Goal: Task Accomplishment & Management: Use online tool/utility

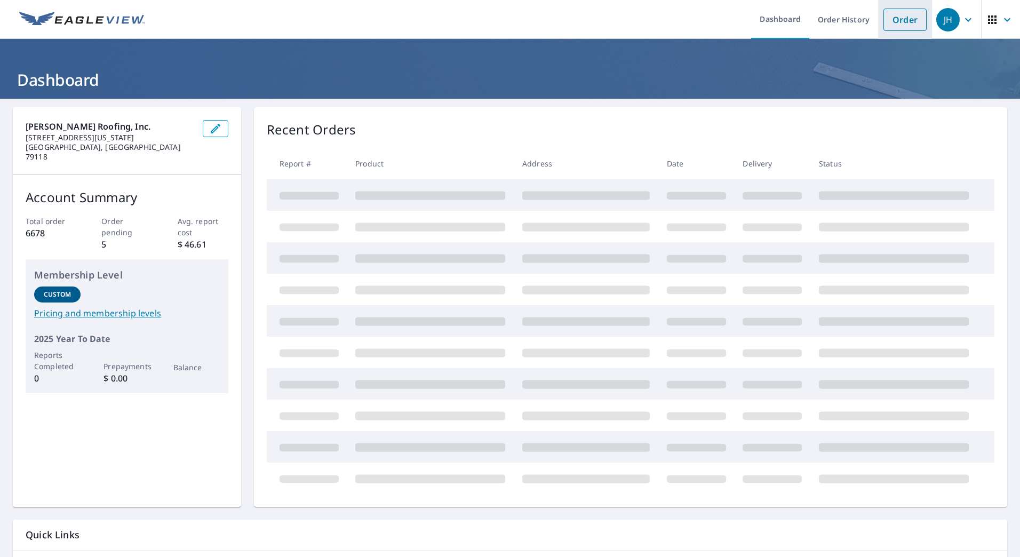
click at [900, 26] on link "Order" at bounding box center [905, 20] width 43 height 22
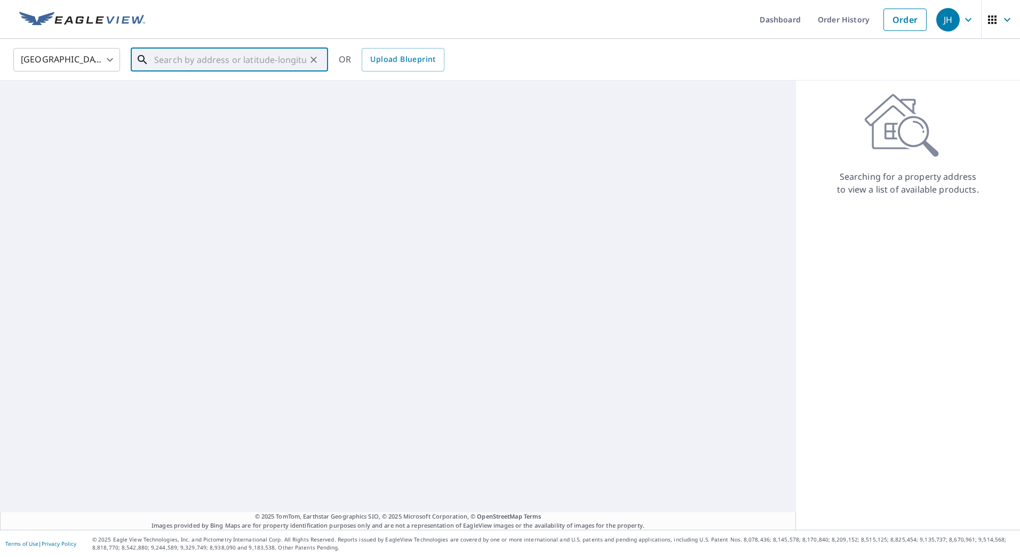
click at [227, 57] on input "text" at bounding box center [230, 60] width 152 height 30
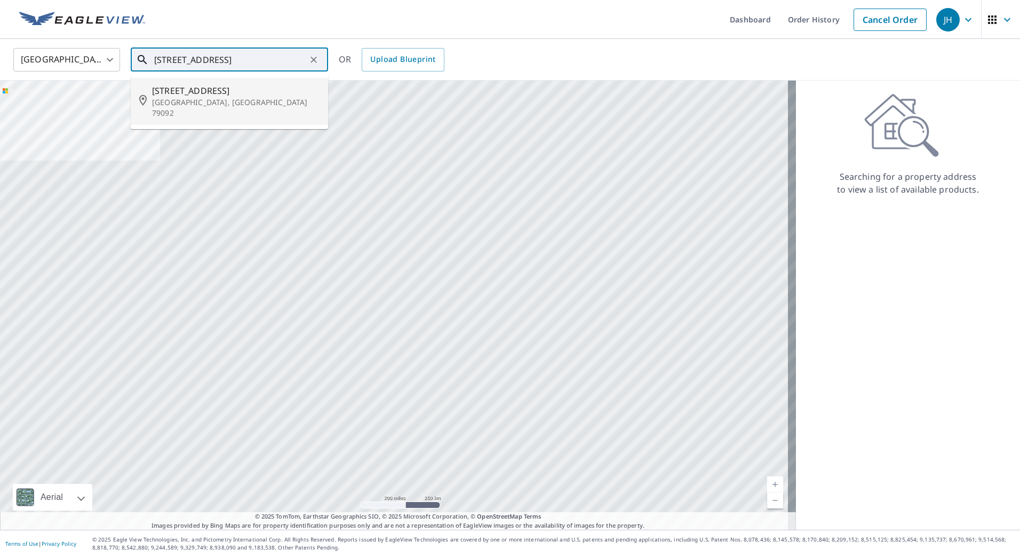
click at [206, 93] on span "[STREET_ADDRESS]" at bounding box center [236, 90] width 168 height 13
type input "[STREET_ADDRESS][PERSON_NAME]"
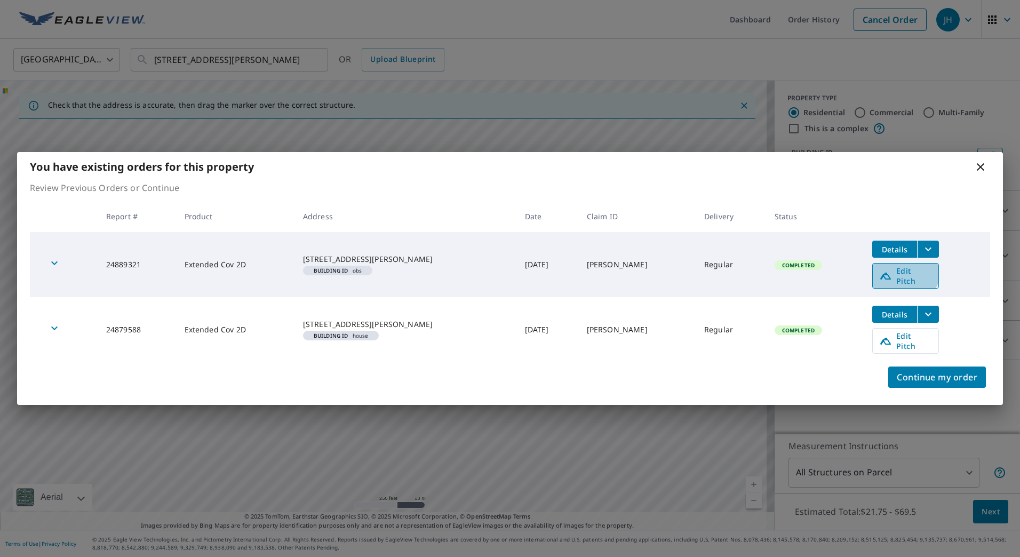
click at [893, 278] on span "Edit Pitch" at bounding box center [905, 276] width 53 height 20
click at [887, 339] on span "Edit Pitch" at bounding box center [905, 341] width 53 height 20
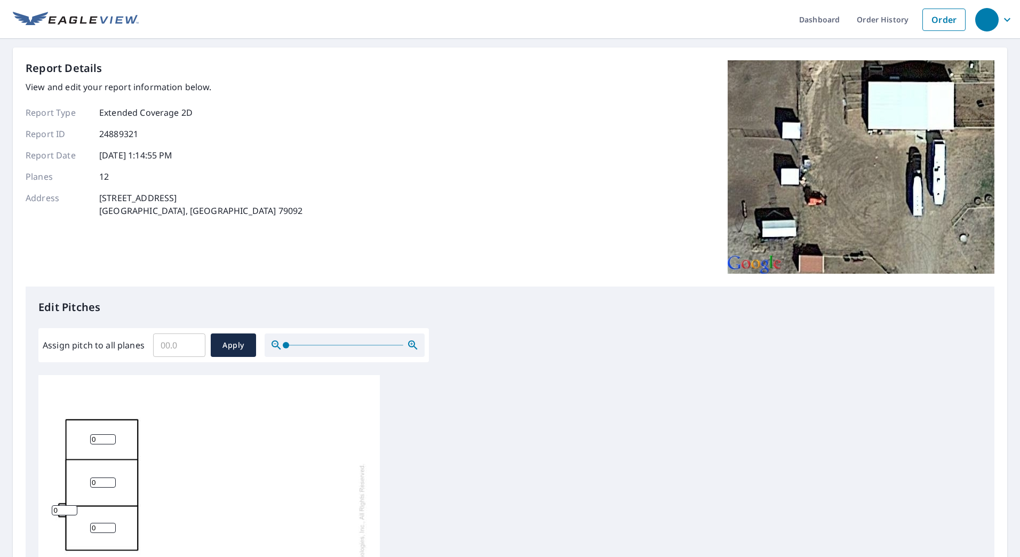
scroll to position [11, 0]
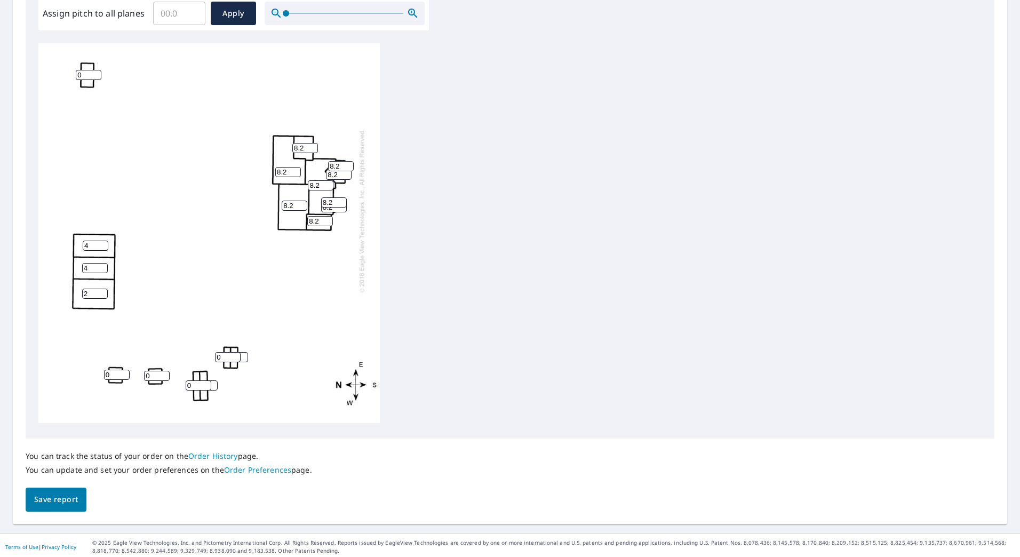
scroll to position [335, 0]
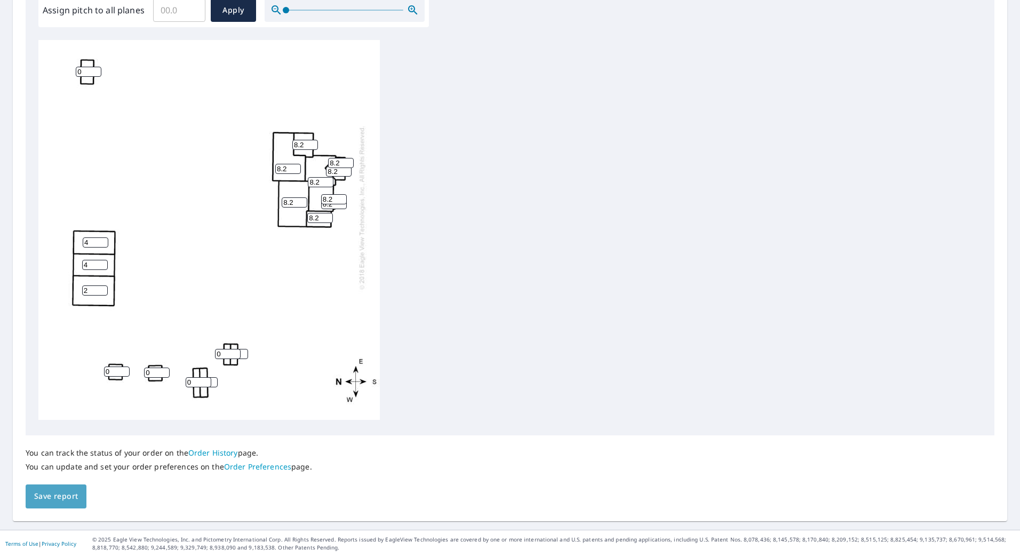
click at [63, 495] on span "Save report" at bounding box center [56, 496] width 44 height 13
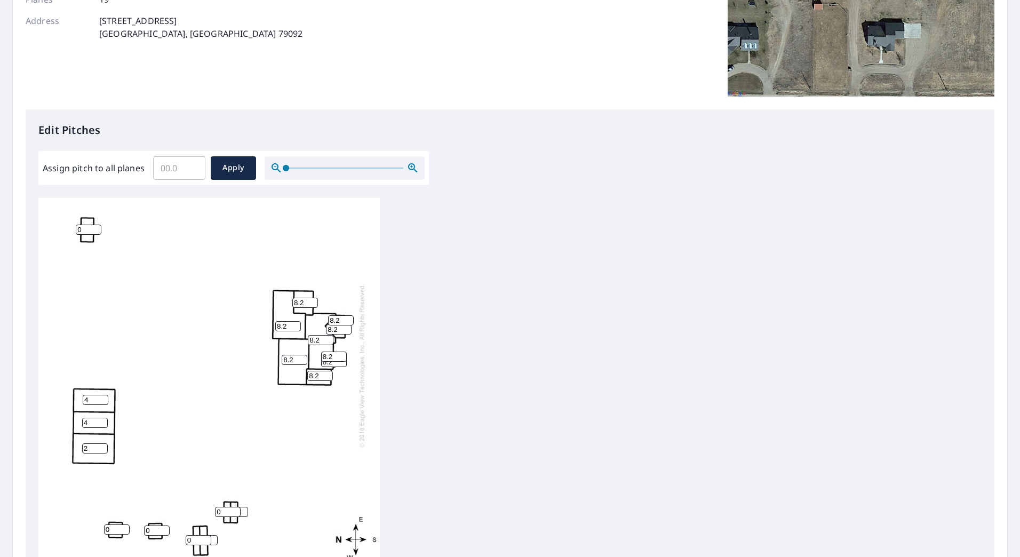
scroll to position [0, 0]
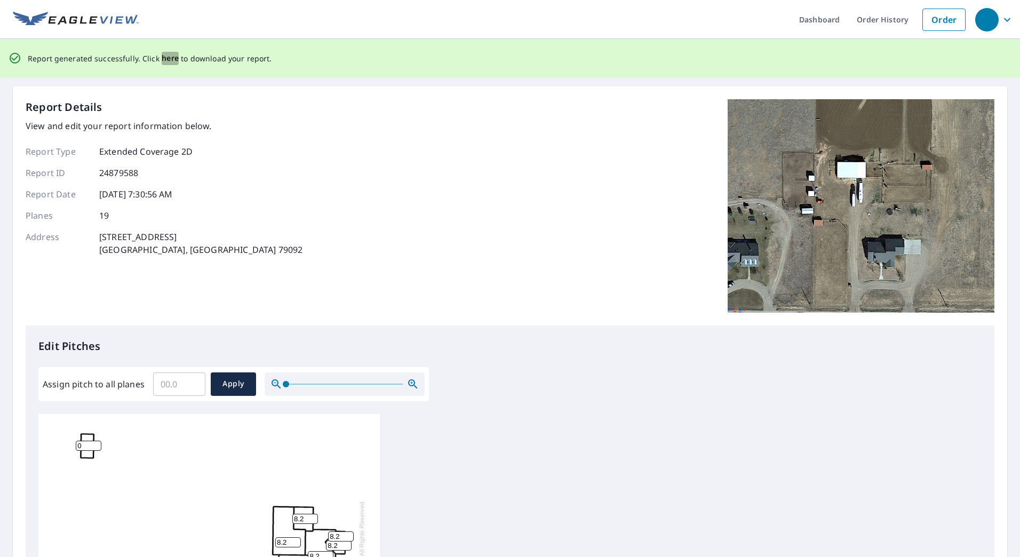
click at [163, 58] on span "here" at bounding box center [171, 58] width 18 height 13
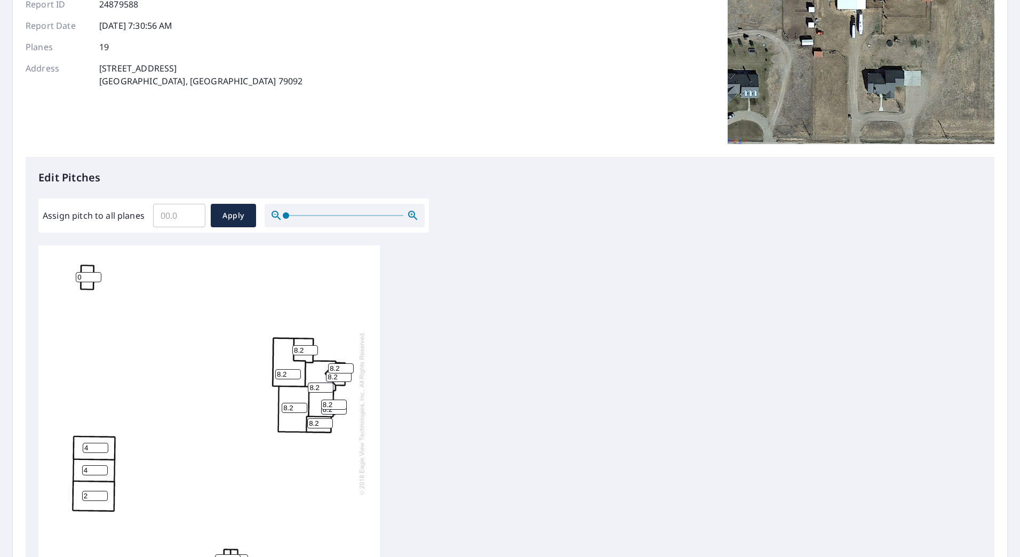
scroll to position [160, 0]
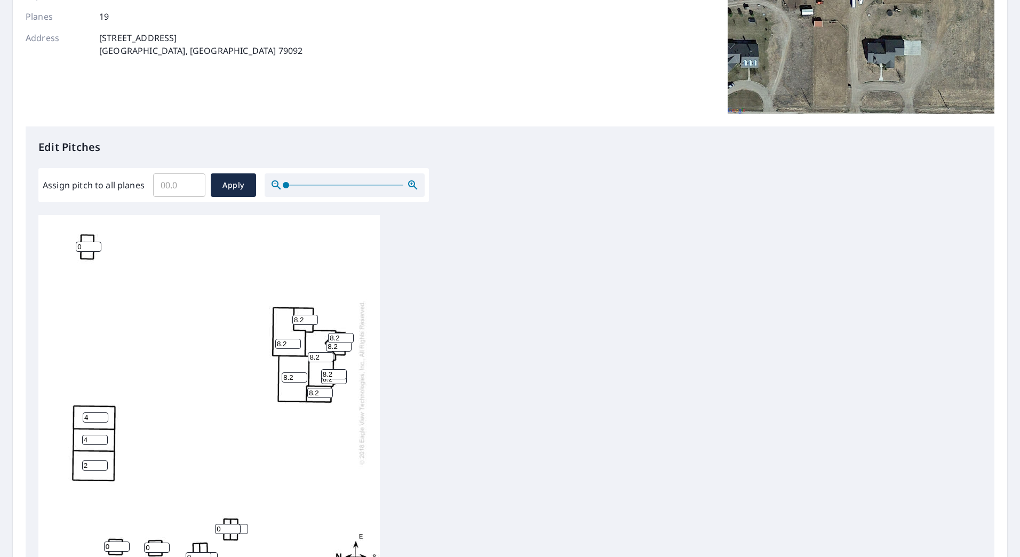
drag, startPoint x: 294, startPoint y: 369, endPoint x: 269, endPoint y: 373, distance: 24.8
click at [269, 373] on div "8.2 8.2 8.2 2 4 4 8.2 8.2 0 8.2 0 0 0 8.2 8.2 8.2 0 8.2 8.2" at bounding box center [208, 403] width 341 height 383
type input "9"
drag, startPoint x: 290, startPoint y: 334, endPoint x: 270, endPoint y: 338, distance: 20.7
click at [270, 338] on div "9 8.2 8.2 2 4 4 8.2 8.2 0 8.2 0 0 0 8.2 8.2 8.2 0 8.2 8.2" at bounding box center [208, 403] width 341 height 383
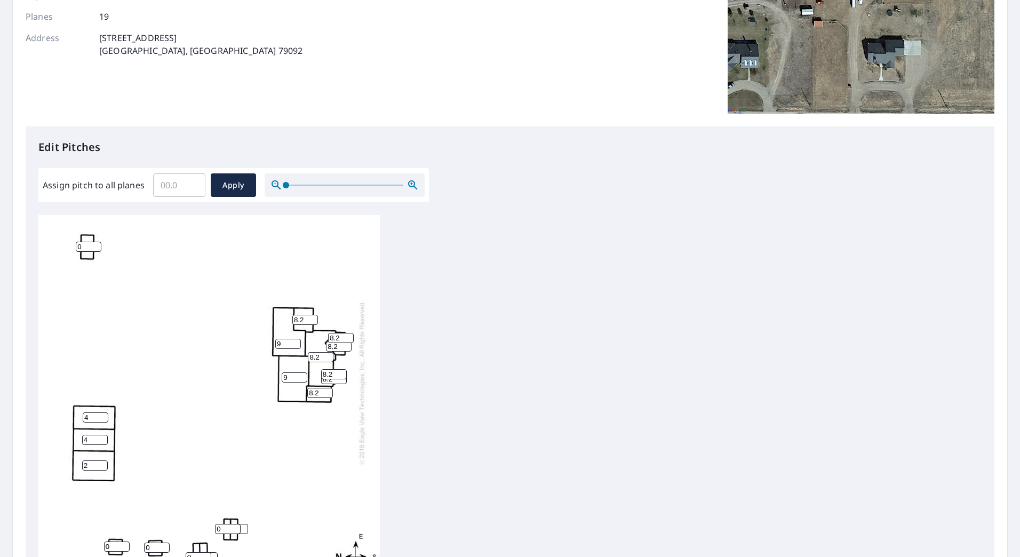
type input "9"
drag, startPoint x: 303, startPoint y: 311, endPoint x: 289, endPoint y: 312, distance: 13.4
click at [289, 312] on div "9 8.2 9 2 4 4 8.2 8.2 0 8.2 0 0 0 8.2 8.2 8.2 0 8.2 8.2" at bounding box center [208, 403] width 341 height 383
type input "9"
drag, startPoint x: 343, startPoint y: 327, endPoint x: 328, endPoint y: 330, distance: 15.8
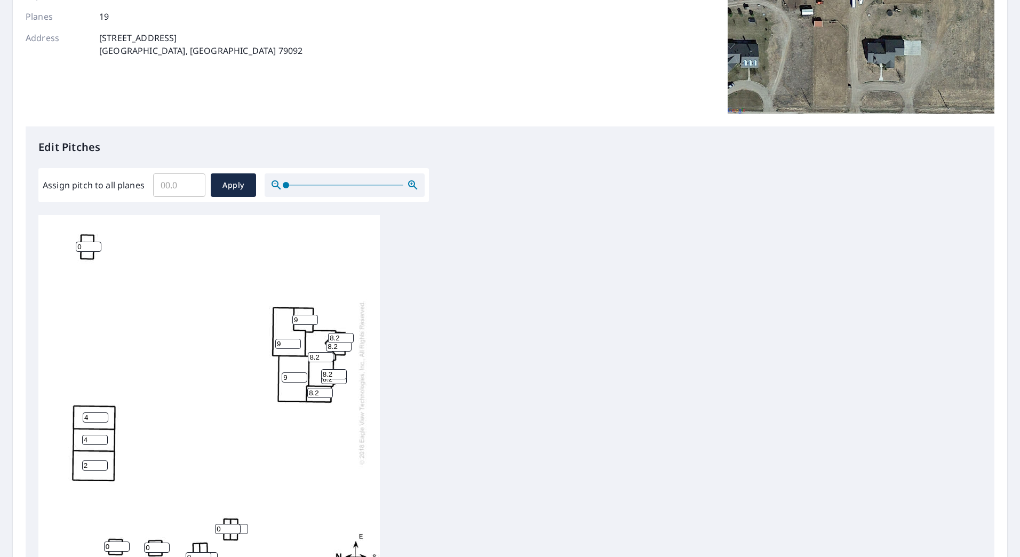
click at [328, 330] on div "9 8.2 9 2 4 4 9 8.2 0 8.2 0 0 0 8.2 8.2 8.2 0 8.2 8.2" at bounding box center [208, 403] width 341 height 383
type input "9"
drag, startPoint x: 339, startPoint y: 337, endPoint x: 329, endPoint y: 340, distance: 10.6
click at [329, 341] on input "8.2" at bounding box center [339, 346] width 26 height 10
type input "9"
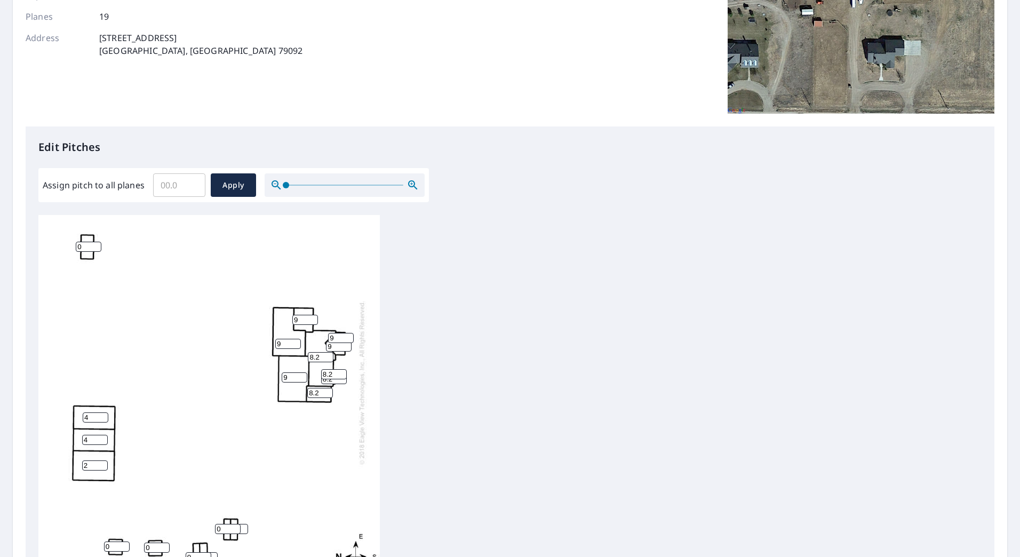
drag, startPoint x: 320, startPoint y: 348, endPoint x: 308, endPoint y: 353, distance: 12.9
click at [308, 353] on input "8.2" at bounding box center [321, 357] width 26 height 10
type input "9"
click at [322, 369] on input "8.2" at bounding box center [334, 374] width 26 height 10
type input "9"
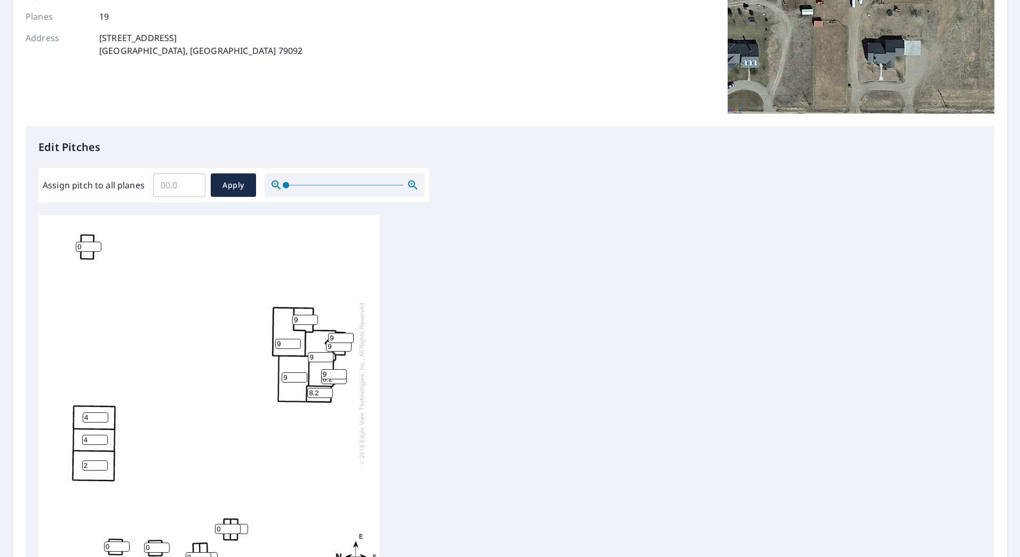
drag, startPoint x: 334, startPoint y: 372, endPoint x: 321, endPoint y: 372, distance: 13.3
click at [321, 374] on input "8.2" at bounding box center [334, 379] width 26 height 10
type input "9"
drag, startPoint x: 322, startPoint y: 385, endPoint x: 307, endPoint y: 388, distance: 15.8
click at [307, 388] on div "9 9 9 2 4 4 9 9 0 8.2 0 0 0 9 9 8.2 0 9 9" at bounding box center [208, 403] width 341 height 383
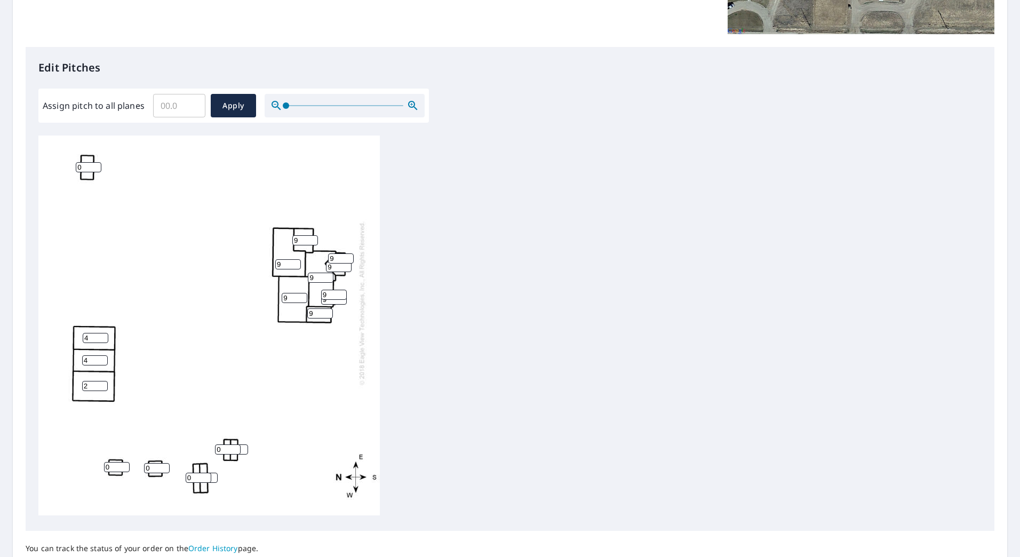
scroll to position [335, 0]
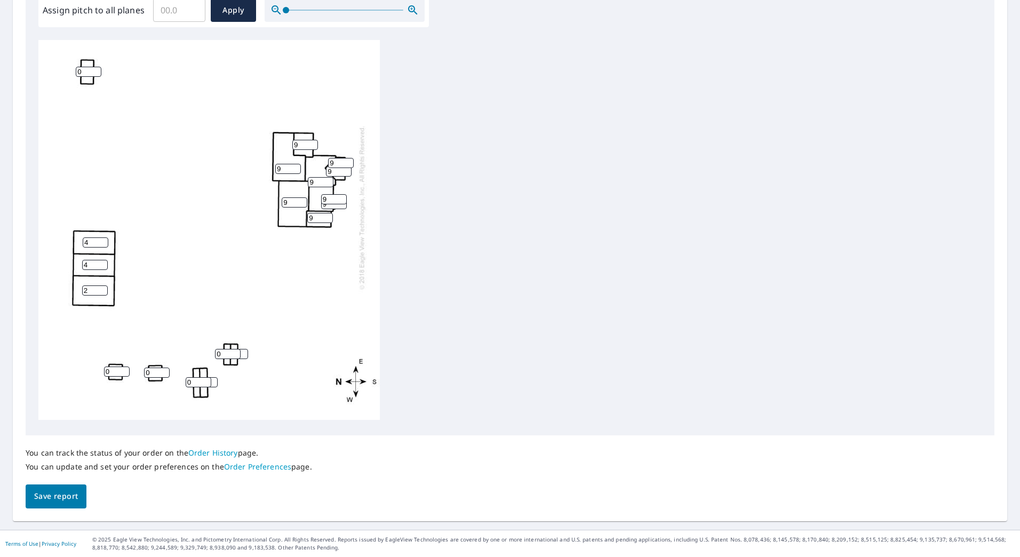
type input "9"
click at [54, 498] on span "Save report" at bounding box center [56, 496] width 44 height 13
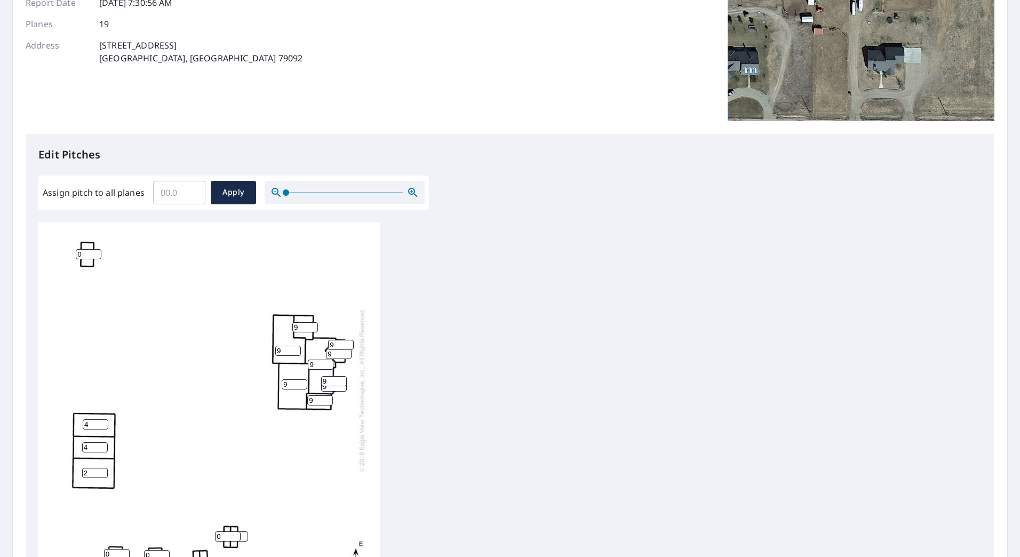
scroll to position [0, 0]
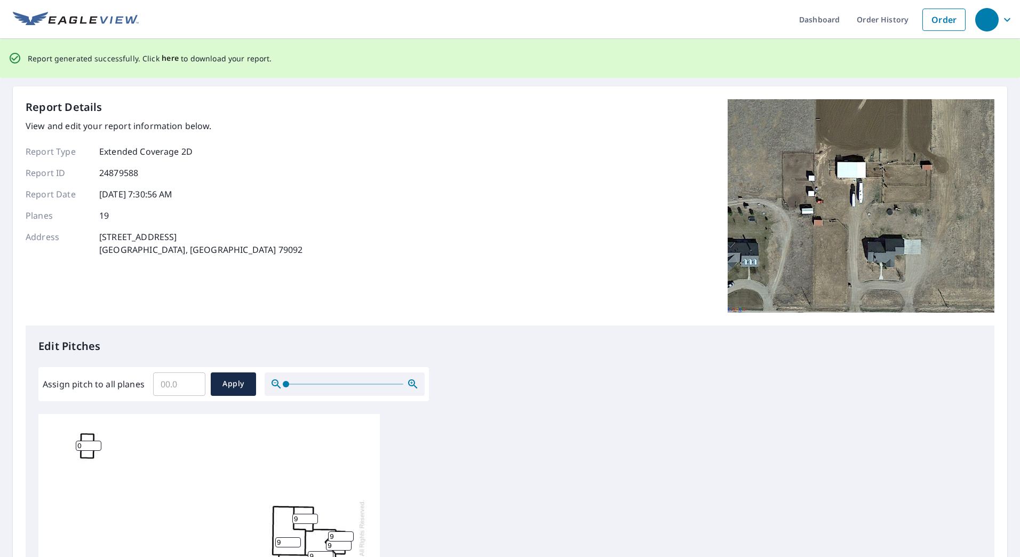
click at [163, 58] on span "here" at bounding box center [171, 58] width 18 height 13
